Goal: Task Accomplishment & Management: Manage account settings

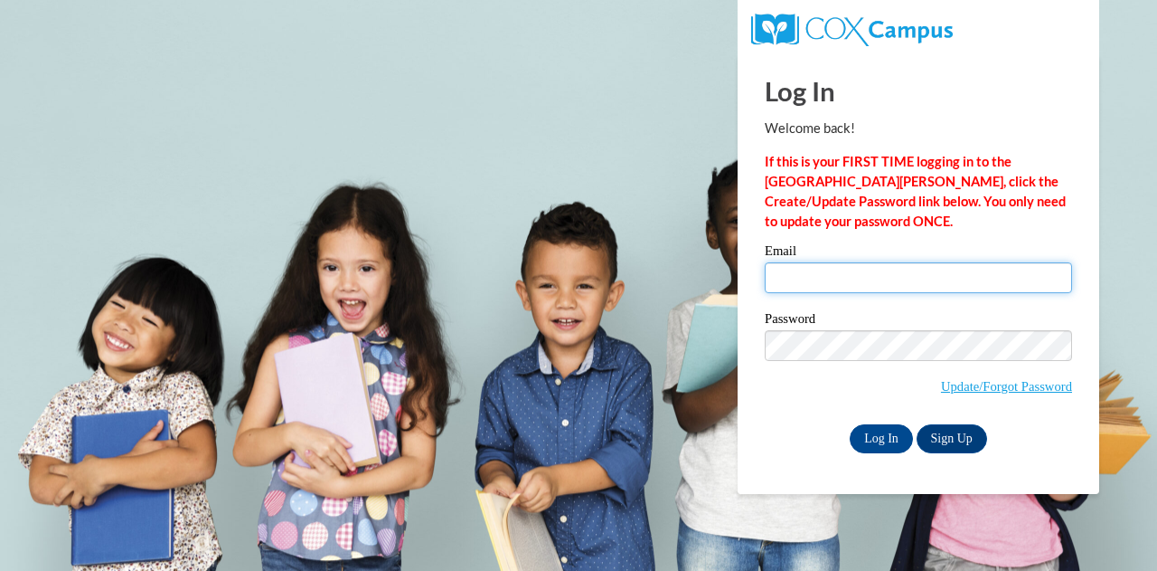
click at [826, 282] on input "Email" at bounding box center [918, 277] width 307 height 31
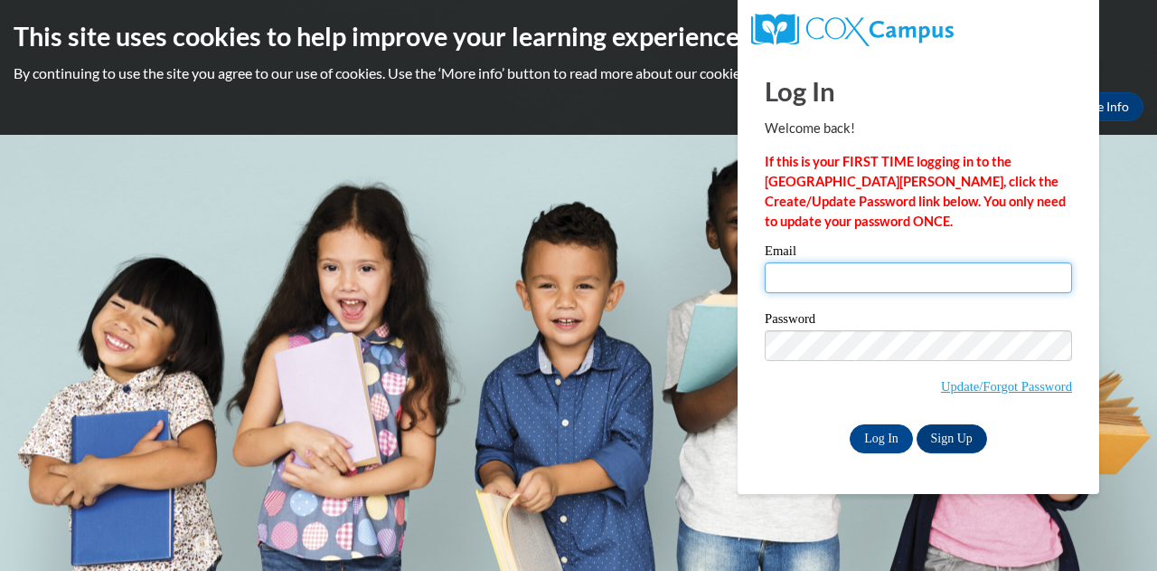
type input "[EMAIL_ADDRESS][DOMAIN_NAME]"
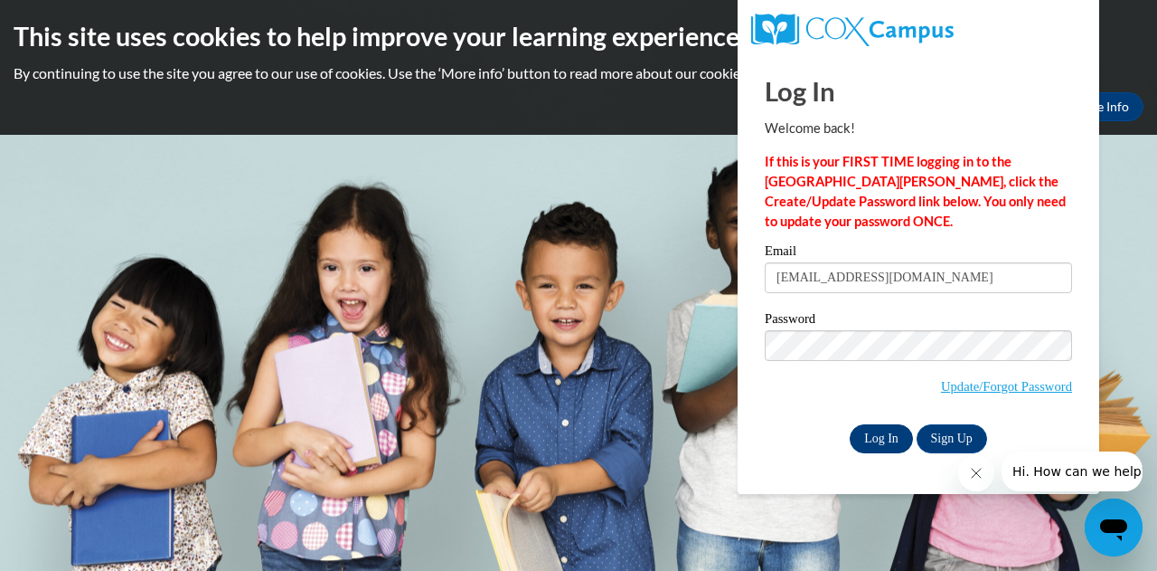
click at [890, 445] on input "Log In" at bounding box center [881, 438] width 63 height 29
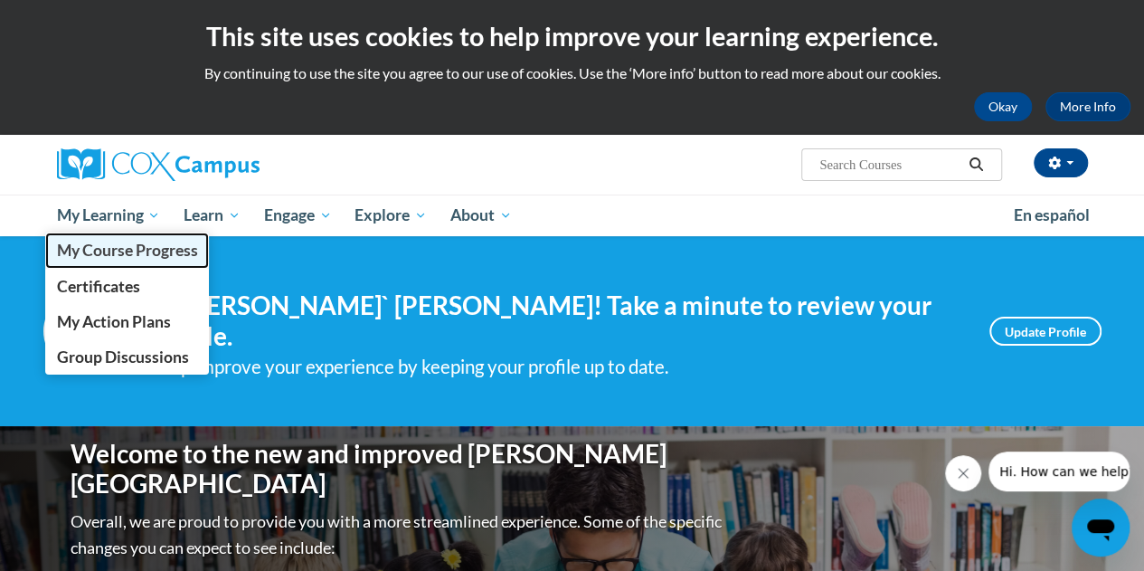
click at [150, 235] on link "My Course Progress" at bounding box center [127, 249] width 165 height 35
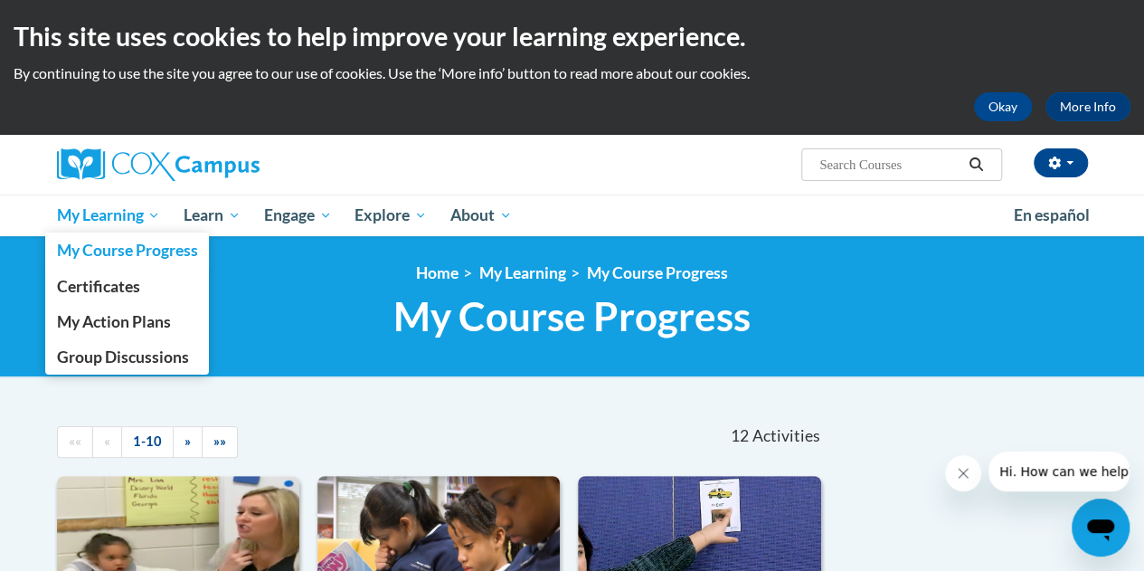
click at [108, 216] on span "My Learning" at bounding box center [108, 215] width 104 height 22
click at [118, 288] on span "Certificates" at bounding box center [97, 286] width 83 height 19
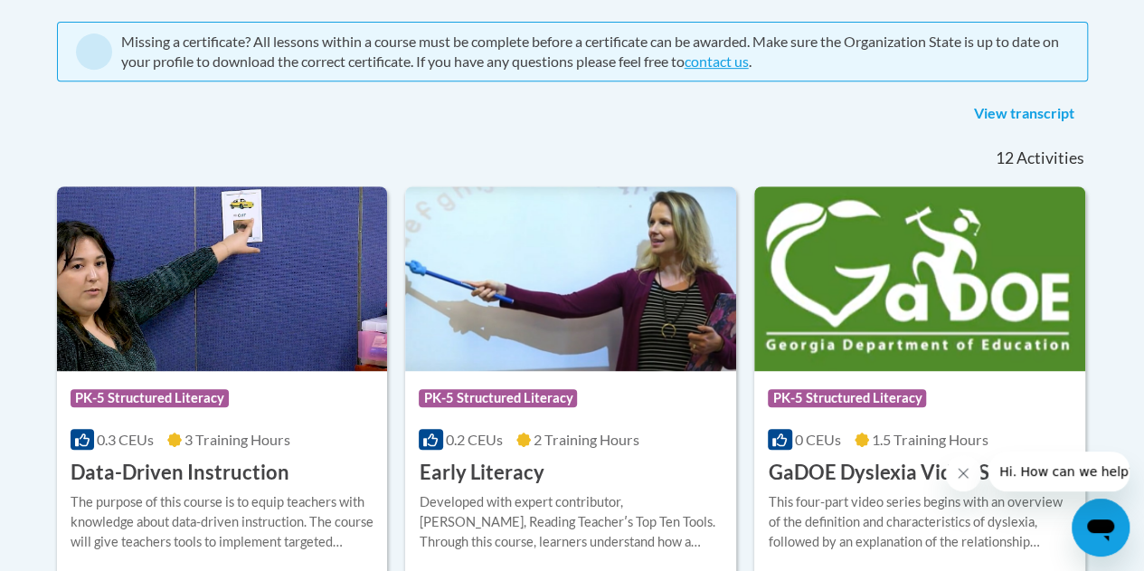
scroll to position [386, 0]
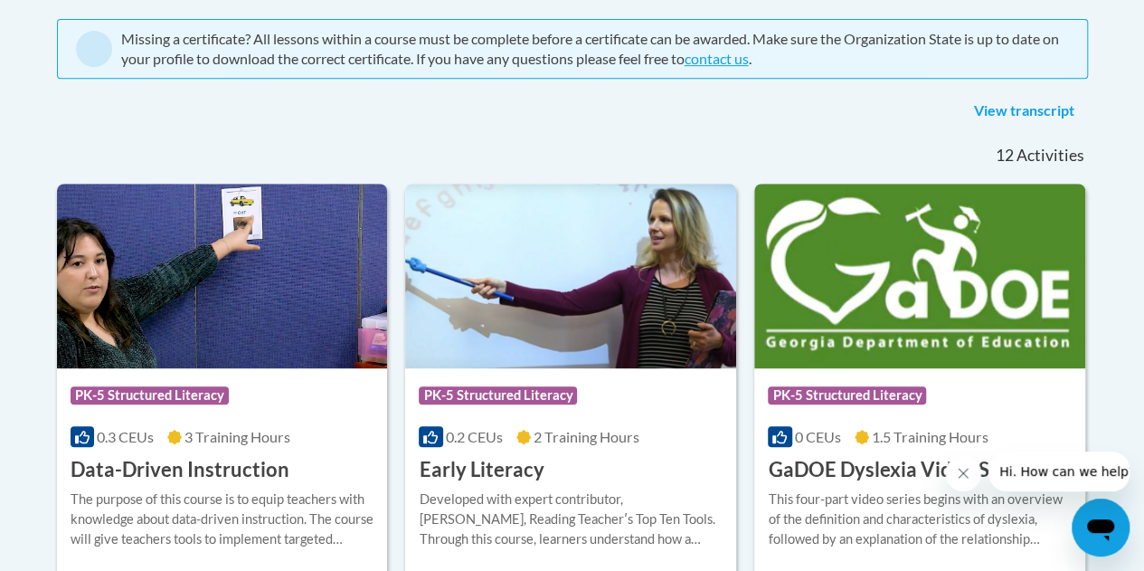
click at [1040, 105] on link "View transcript" at bounding box center [1023, 111] width 127 height 29
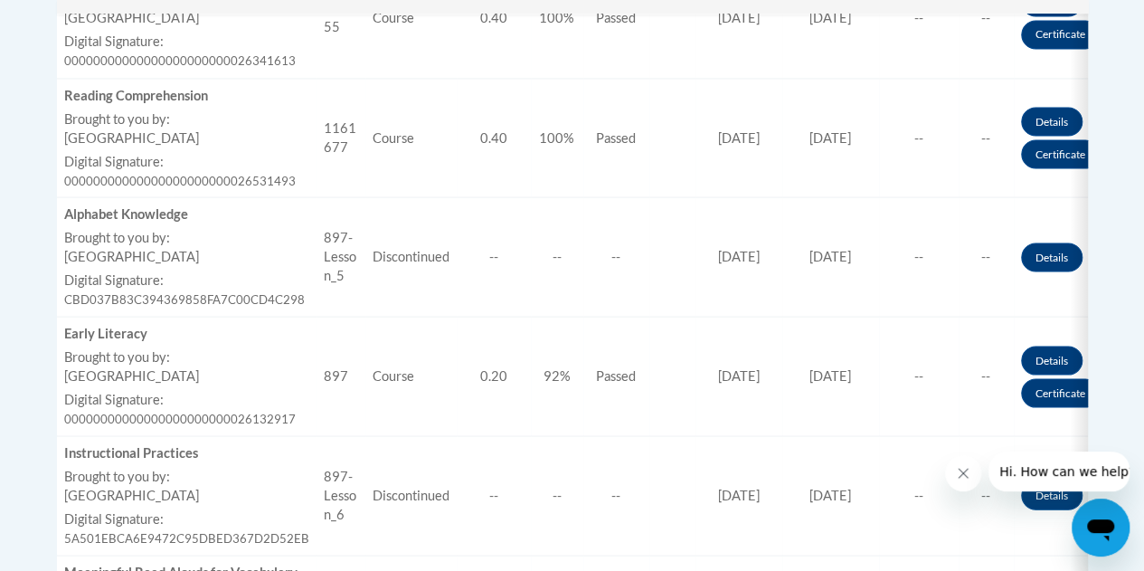
scroll to position [1639, 0]
click at [1063, 389] on link "Certificate" at bounding box center [1060, 391] width 79 height 29
click at [1049, 387] on link "Certificate" at bounding box center [1060, 391] width 79 height 29
